Goal: Transaction & Acquisition: Download file/media

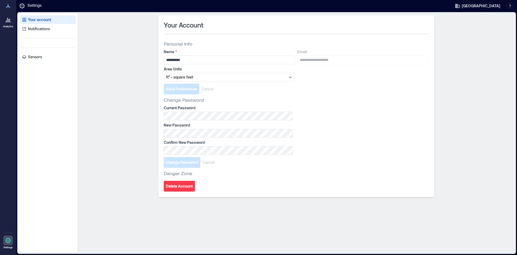
click at [9, 20] on icon at bounding box center [8, 19] width 6 height 6
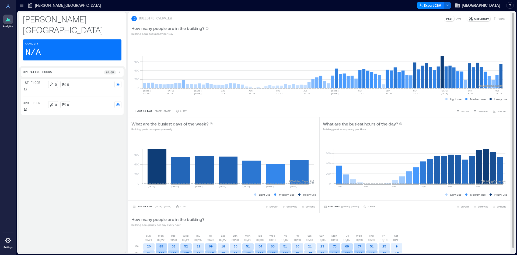
click at [499, 17] on p "Visits" at bounding box center [502, 18] width 6 height 4
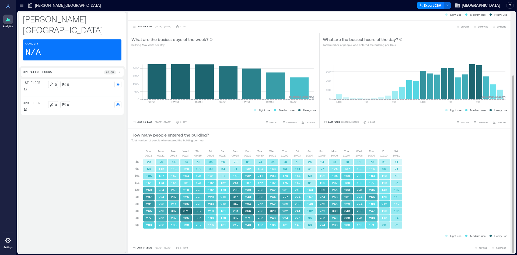
scroll to position [85, 0]
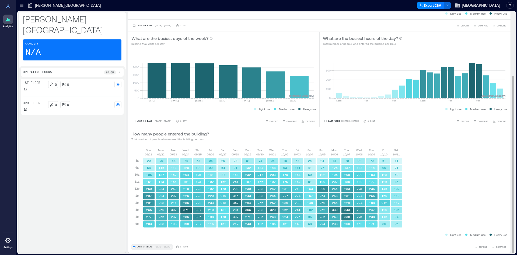
click at [144, 246] on span "Last 3 Weeks" at bounding box center [145, 246] width 16 height 0
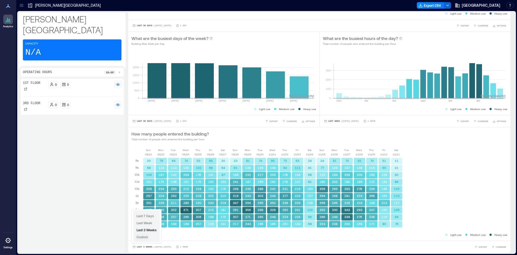
click at [140, 238] on span "Custom" at bounding box center [143, 237] width 12 height 4
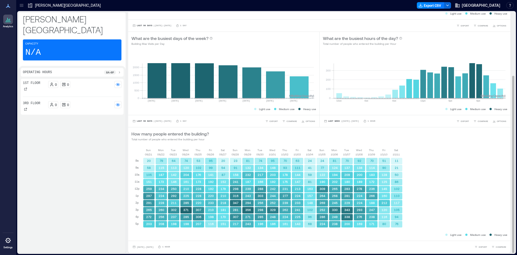
click at [272, 237] on div "[DATE] [DATE] [DATE] [DATE] [DATE] [DATE] [DATE] [DATE] [DATE] [DATE] [DATE] [D…" at bounding box center [319, 192] width 382 height 96
click at [154, 247] on span "[DATE] - [DATE]" at bounding box center [145, 246] width 17 height 2
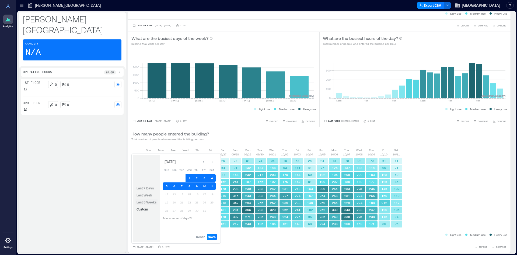
click at [142, 203] on span "Last 3 Weeks" at bounding box center [147, 202] width 20 height 4
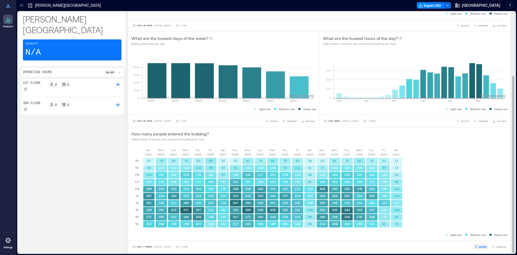
click at [482, 246] on span "EXPORT" at bounding box center [483, 246] width 8 height 3
click at [477, 239] on icon "button" at bounding box center [476, 238] width 3 height 3
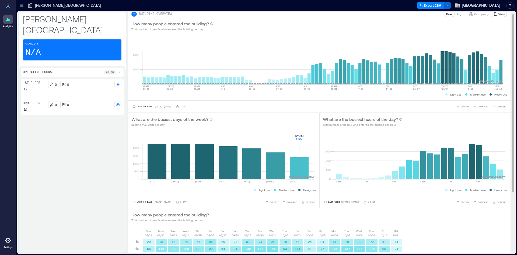
scroll to position [0, 0]
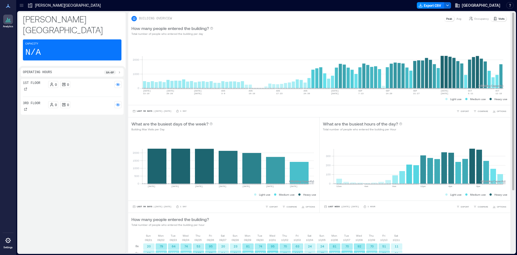
click at [499, 18] on p "Visits" at bounding box center [502, 18] width 6 height 4
click at [457, 18] on p "Avg" at bounding box center [459, 18] width 5 height 4
click at [482, 18] on p "Occupancy" at bounding box center [481, 18] width 15 height 4
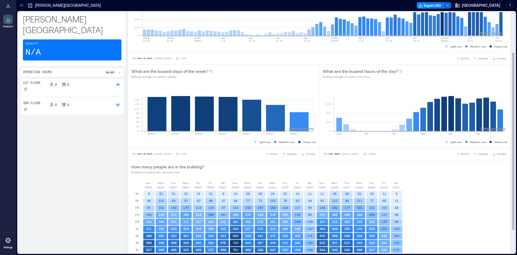
scroll to position [54, 0]
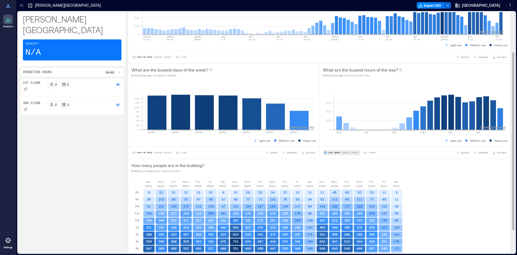
click at [324, 152] on icon "button" at bounding box center [325, 152] width 2 height 2
click at [332, 134] on span "Last 3 Weeks" at bounding box center [336, 136] width 20 height 4
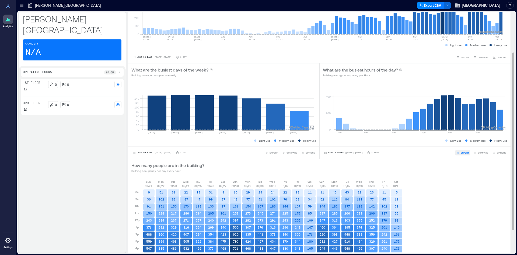
click at [461, 151] on span "EXPORT" at bounding box center [465, 152] width 8 height 3
click at [460, 144] on button "CSV" at bounding box center [460, 144] width 13 height 5
click at [335, 154] on button "Last 3 Weeks | [DATE] - [DATE]" at bounding box center [343, 152] width 41 height 5
click at [333, 144] on span "Custom" at bounding box center [332, 143] width 12 height 4
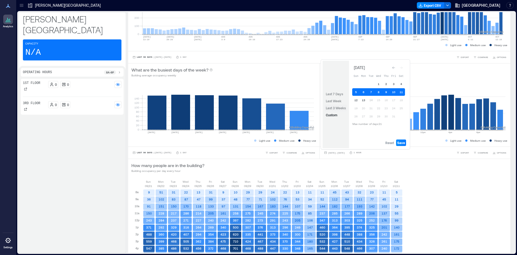
click at [334, 110] on span "Last 3 Weeks" at bounding box center [336, 108] width 20 height 4
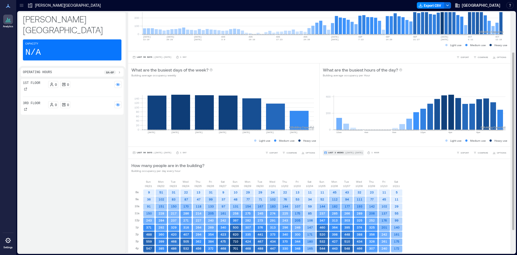
click at [330, 151] on button "Last 3 Weeks | [DATE] - [DATE]" at bounding box center [343, 152] width 41 height 5
click at [333, 134] on span "Last 3 Weeks" at bounding box center [336, 136] width 20 height 4
click at [350, 152] on span "| [DATE] - [DATE]" at bounding box center [354, 152] width 18 height 0
click at [335, 145] on button "Custom" at bounding box center [332, 142] width 14 height 6
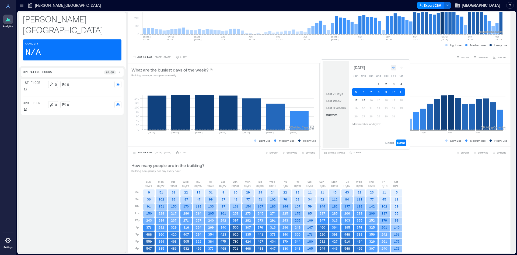
click at [394, 68] on icon "Go to previous month" at bounding box center [393, 67] width 3 height 3
click at [390, 144] on span "Reset" at bounding box center [389, 142] width 9 height 4
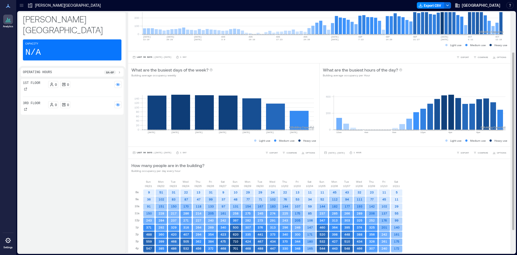
click at [434, 53] on div "Last 90 Days | [DATE] - [DATE] 1 Day EXPORT COMPARE OPTIONS" at bounding box center [319, 57] width 382 height 12
click at [345, 151] on span "[DATE] - [DATE]" at bounding box center [336, 152] width 17 height 2
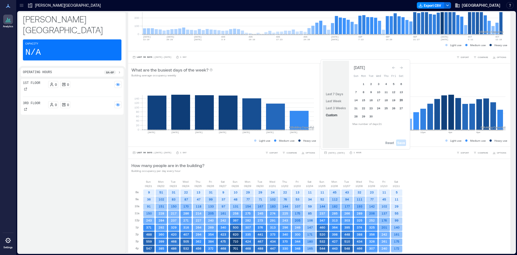
click at [401, 98] on button "20" at bounding box center [402, 100] width 8 height 8
click at [364, 86] on button "1" at bounding box center [364, 84] width 8 height 8
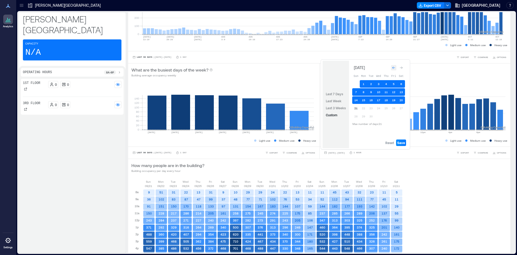
click at [394, 67] on icon "Go to previous month" at bounding box center [393, 68] width 3 height 2
click at [357, 123] on button "31" at bounding box center [356, 123] width 8 height 8
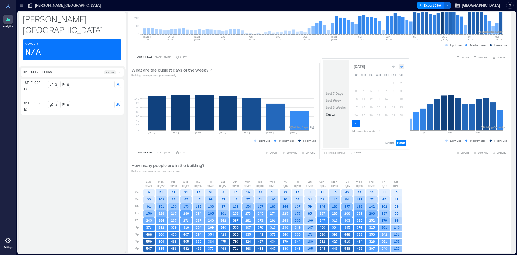
click at [402, 65] on div "Go to next month" at bounding box center [401, 66] width 5 height 5
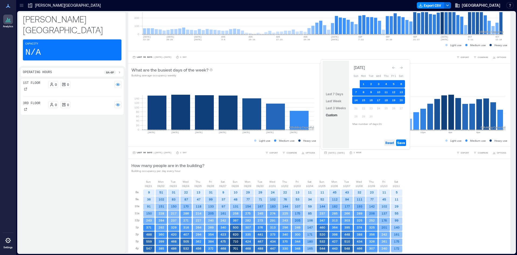
click at [395, 143] on button "Reset" at bounding box center [389, 142] width 11 height 6
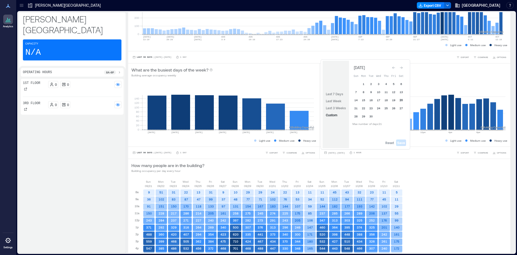
click at [401, 101] on button "20" at bounding box center [402, 100] width 8 height 8
click at [395, 66] on icon "Go to previous month" at bounding box center [393, 67] width 3 height 3
click at [357, 125] on button "31" at bounding box center [356, 123] width 8 height 8
click at [401, 140] on button "Save" at bounding box center [401, 142] width 10 height 6
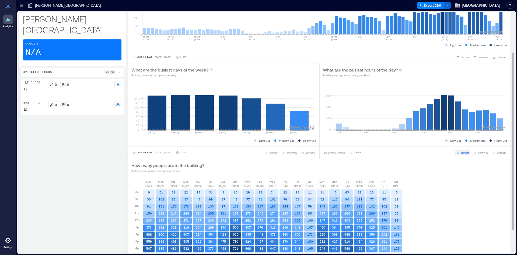
click at [461, 151] on span "EXPORT" at bounding box center [465, 152] width 8 height 3
click at [457, 144] on icon "button" at bounding box center [458, 144] width 3 height 3
click at [339, 153] on span "[DATE] - [DATE]" at bounding box center [336, 152] width 17 height 2
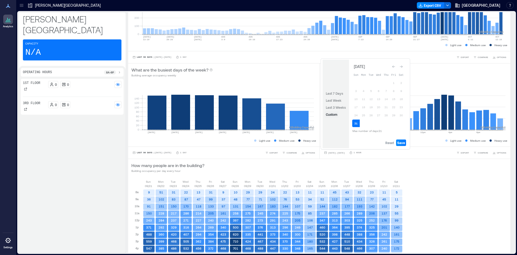
click at [331, 113] on span "Custom" at bounding box center [332, 114] width 12 height 4
click at [392, 140] on span "Reset" at bounding box center [389, 142] width 9 height 4
click at [403, 113] on button "30" at bounding box center [402, 115] width 8 height 8
click at [355, 99] on button "10" at bounding box center [356, 99] width 8 height 8
click at [402, 141] on span "Save" at bounding box center [401, 142] width 8 height 4
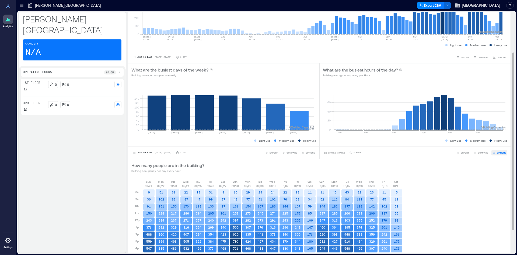
click at [492, 153] on button "OPTIONS" at bounding box center [500, 152] width 16 height 5
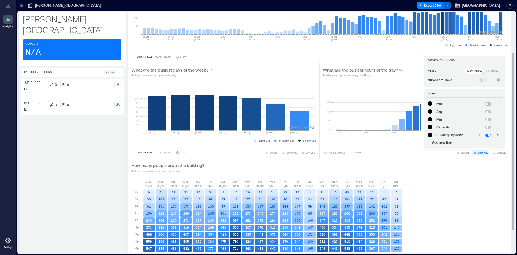
click at [478, 153] on span "COMPARE" at bounding box center [483, 152] width 11 height 3
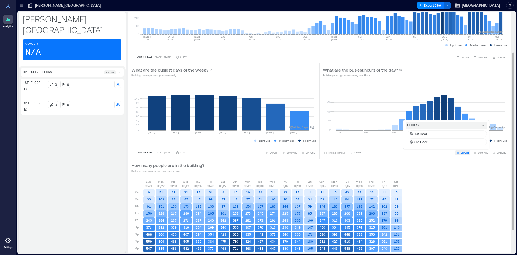
click at [457, 154] on button "EXPORT" at bounding box center [462, 152] width 15 height 5
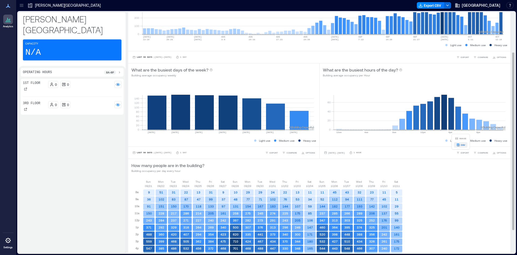
click at [461, 144] on span "CSV" at bounding box center [463, 144] width 4 height 3
click at [340, 151] on span "[DATE] - [DATE]" at bounding box center [336, 152] width 17 height 3
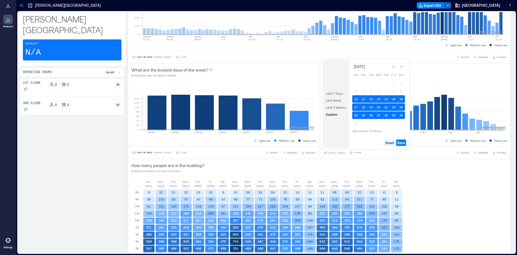
click at [389, 142] on span "Reset" at bounding box center [389, 142] width 9 height 4
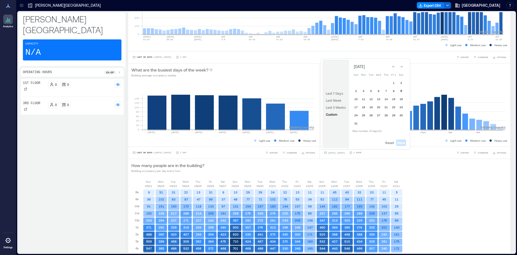
click at [404, 91] on button "9" at bounding box center [402, 91] width 8 height 8
click at [393, 64] on div "Go to previous month" at bounding box center [393, 66] width 5 height 5
click at [356, 107] on button "20" at bounding box center [356, 108] width 8 height 8
click at [400, 143] on span "Save" at bounding box center [401, 142] width 8 height 4
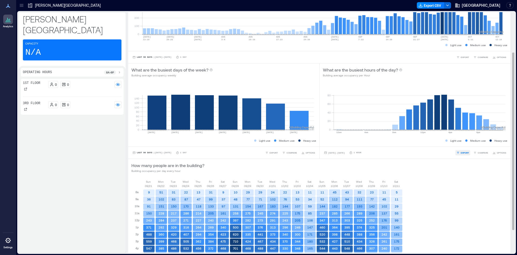
click at [463, 153] on span "EXPORT" at bounding box center [465, 152] width 8 height 3
click at [462, 145] on span "CSV" at bounding box center [463, 144] width 4 height 3
click at [337, 151] on span "[DATE] - [DATE]" at bounding box center [336, 152] width 17 height 2
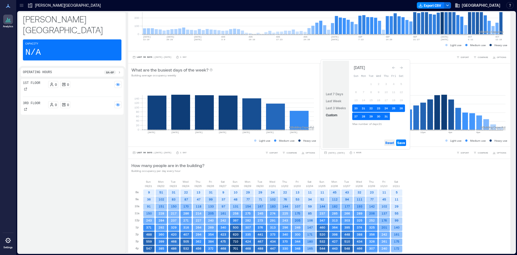
click at [388, 142] on span "Reset" at bounding box center [389, 142] width 9 height 4
click at [402, 102] on button "19" at bounding box center [402, 100] width 8 height 8
click at [394, 67] on icon "Go to previous month" at bounding box center [393, 68] width 3 height 2
click at [356, 116] on button "29" at bounding box center [356, 116] width 8 height 8
click at [400, 143] on span "Save" at bounding box center [401, 142] width 8 height 4
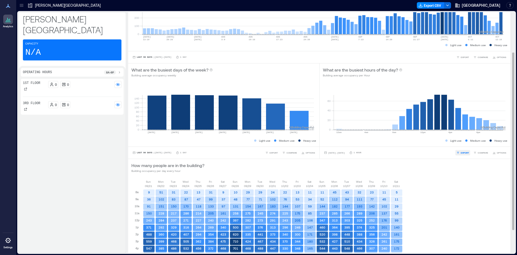
click at [461, 152] on span "EXPORT" at bounding box center [465, 152] width 8 height 3
click at [462, 146] on span "CSV" at bounding box center [463, 144] width 4 height 3
click at [340, 152] on span "[DATE] - [DATE]" at bounding box center [336, 152] width 17 height 2
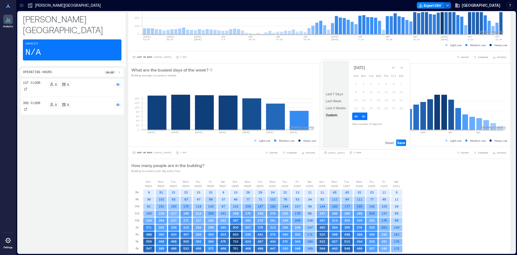
click at [332, 116] on span "Custom" at bounding box center [332, 115] width 12 height 4
click at [389, 144] on span "Reset" at bounding box center [389, 142] width 9 height 4
click at [401, 107] on button "28" at bounding box center [402, 108] width 8 height 8
click at [356, 91] on button "8" at bounding box center [356, 92] width 8 height 8
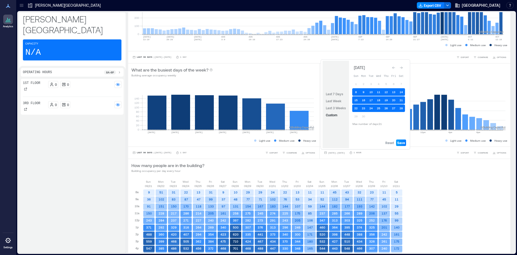
click at [405, 143] on span "Save" at bounding box center [401, 142] width 8 height 4
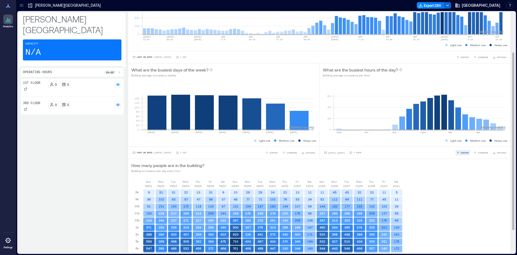
click at [461, 153] on span "EXPORT" at bounding box center [465, 152] width 8 height 3
click at [463, 144] on span "CSV" at bounding box center [463, 144] width 4 height 3
click at [335, 153] on span "[DATE] - [DATE]" at bounding box center [336, 152] width 17 height 2
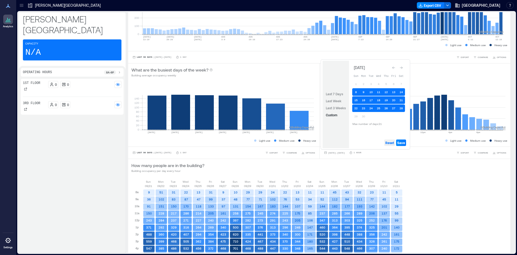
click at [392, 144] on span "Reset" at bounding box center [389, 142] width 9 height 4
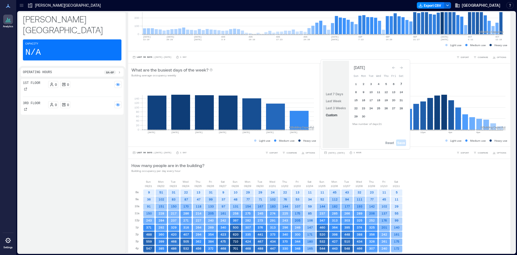
click at [399, 84] on button "7" at bounding box center [402, 84] width 8 height 8
click at [394, 68] on icon "Go to previous month" at bounding box center [393, 67] width 3 height 3
click at [353, 109] on button "18" at bounding box center [356, 108] width 8 height 8
click at [405, 142] on span "Save" at bounding box center [401, 142] width 8 height 4
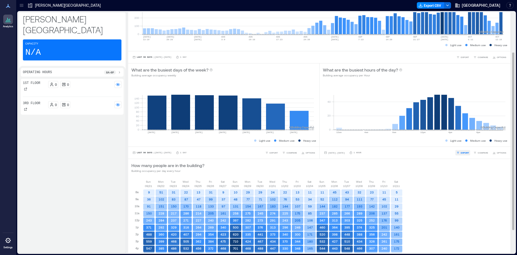
click at [462, 153] on span "EXPORT" at bounding box center [465, 152] width 8 height 3
click at [463, 144] on span "CSV" at bounding box center [463, 144] width 4 height 3
click at [338, 152] on span "[DATE] - [DATE]" at bounding box center [336, 152] width 17 height 2
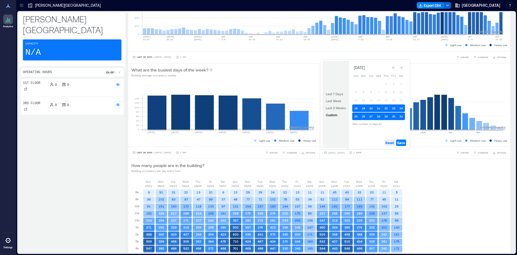
click at [389, 143] on span "Reset" at bounding box center [389, 142] width 9 height 4
click at [402, 98] on button "17" at bounding box center [402, 100] width 8 height 8
click at [393, 68] on icon "Go to previous month" at bounding box center [393, 67] width 3 height 3
click at [355, 116] on button "27" at bounding box center [356, 116] width 8 height 8
click at [403, 144] on span "Save" at bounding box center [401, 142] width 8 height 4
